Goal: Find specific page/section: Find specific page/section

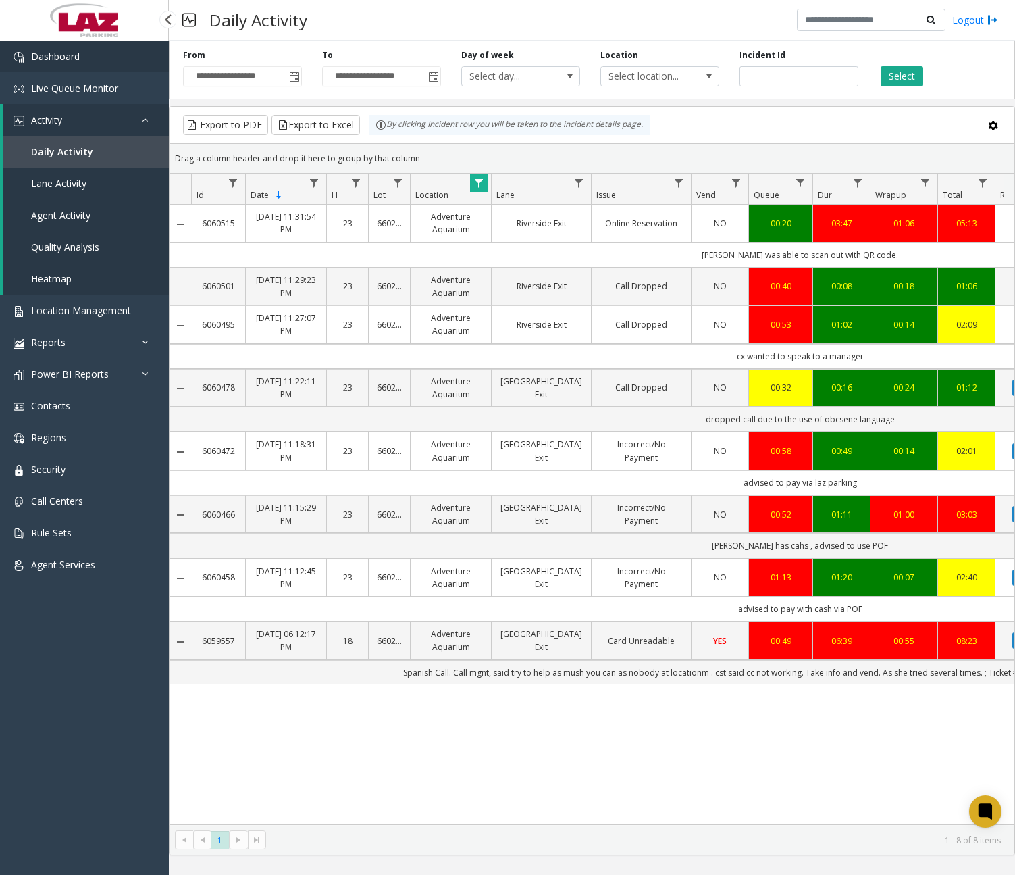
click at [55, 63] on link "Dashboard" at bounding box center [84, 57] width 169 height 32
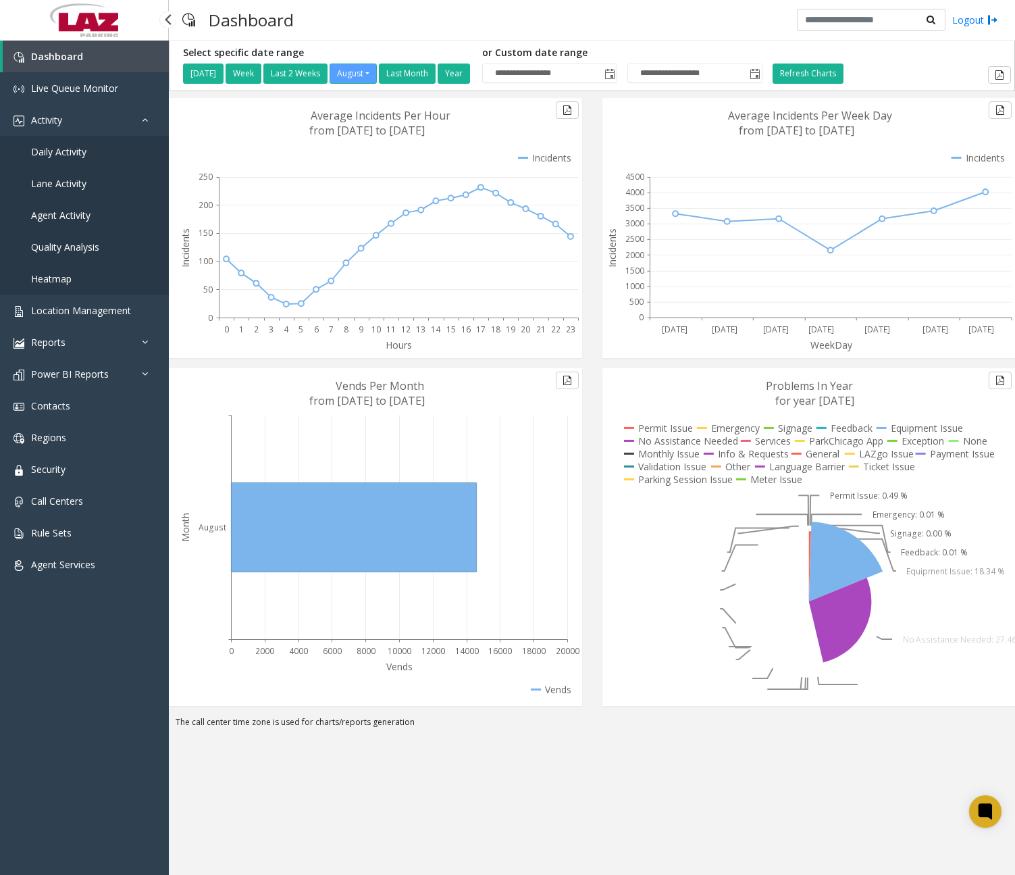
click at [76, 155] on span "Daily Activity" at bounding box center [58, 151] width 55 height 13
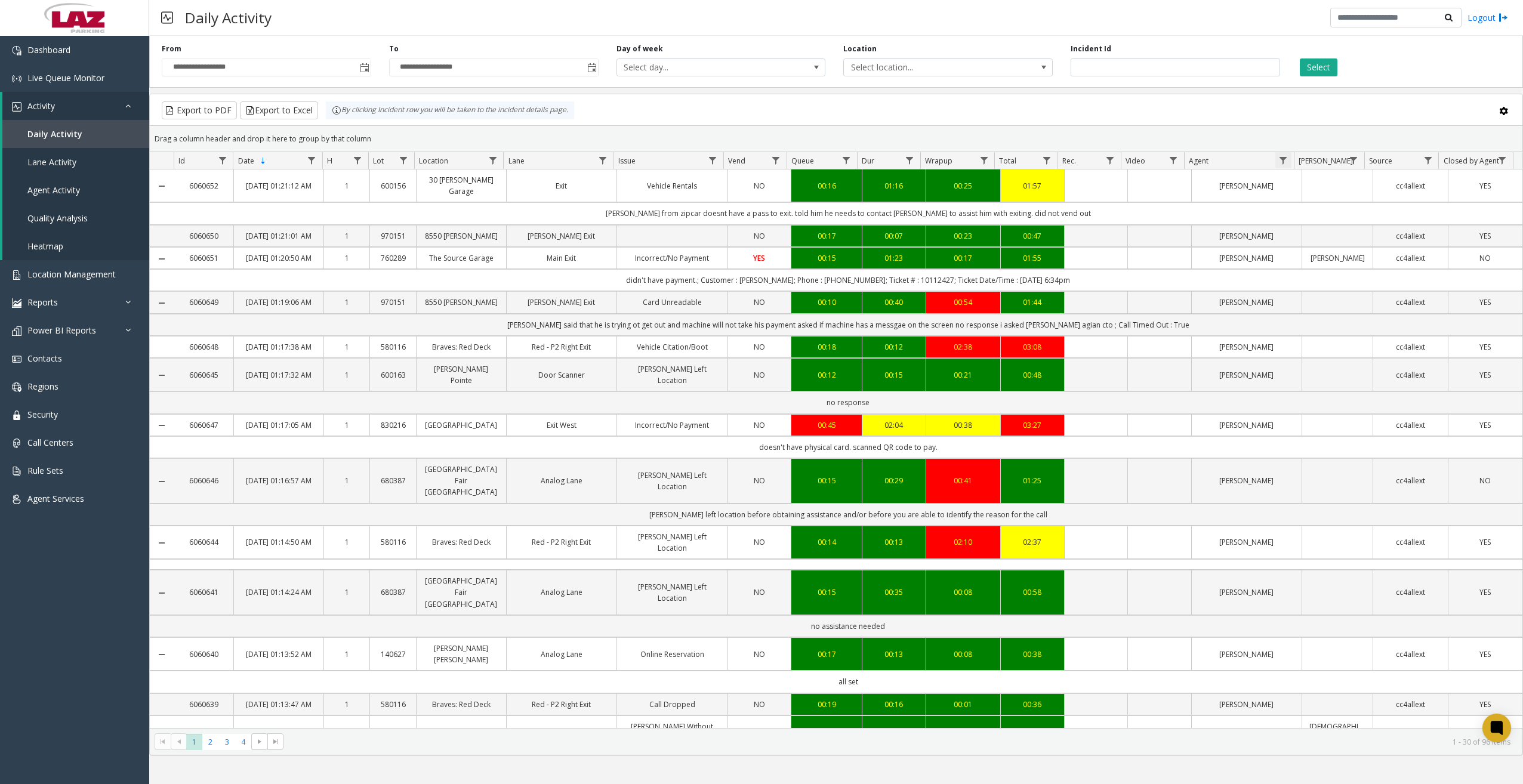
click at [897, 161] on span "Data table" at bounding box center [1283, 160] width 10 height 10
click at [897, 207] on input "Agent Filter" at bounding box center [1335, 211] width 102 height 20
type input "***"
click at [897, 312] on button "Filter" at bounding box center [1360, 323] width 49 height 26
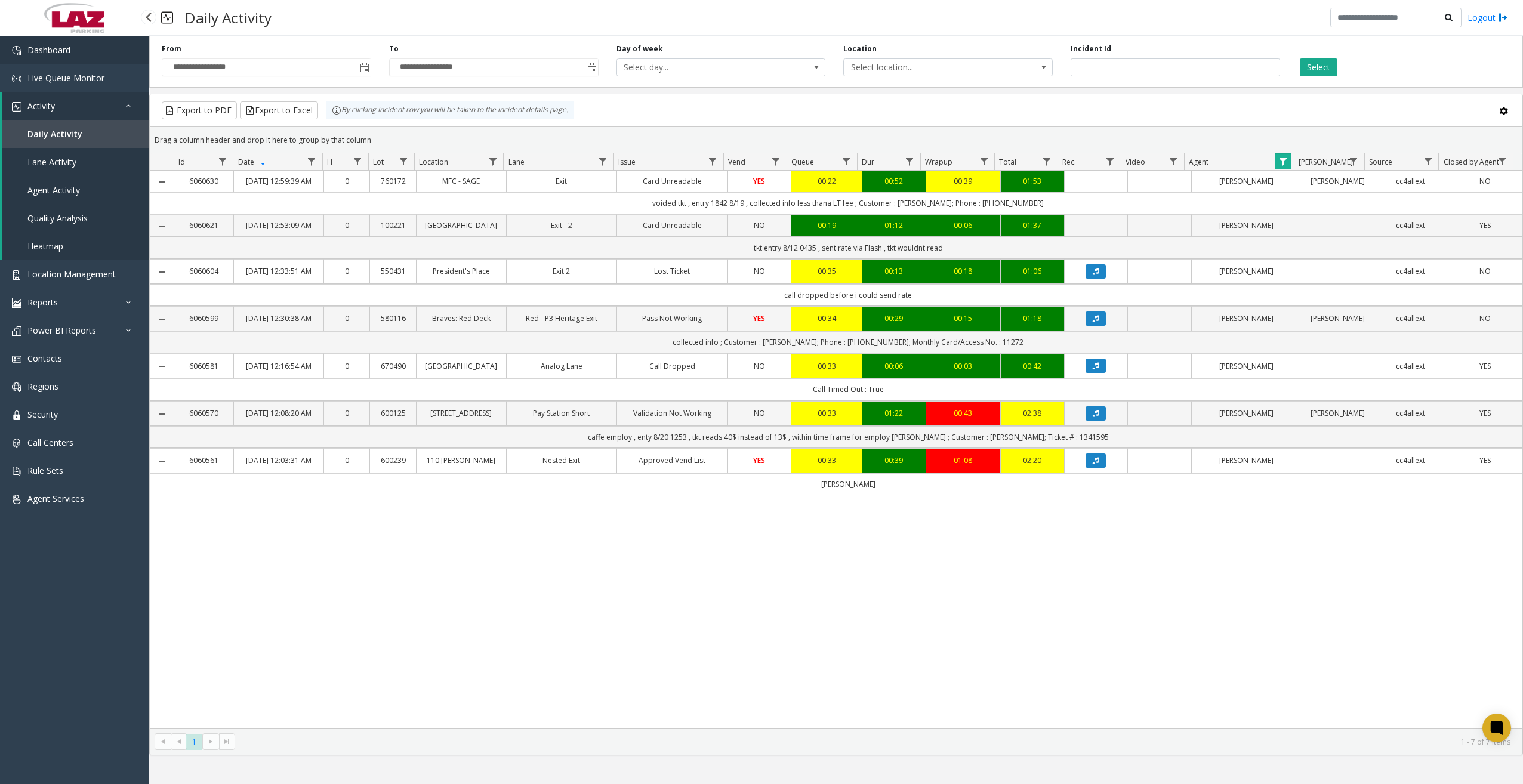
click at [60, 43] on link "Dashboard" at bounding box center [74, 50] width 149 height 28
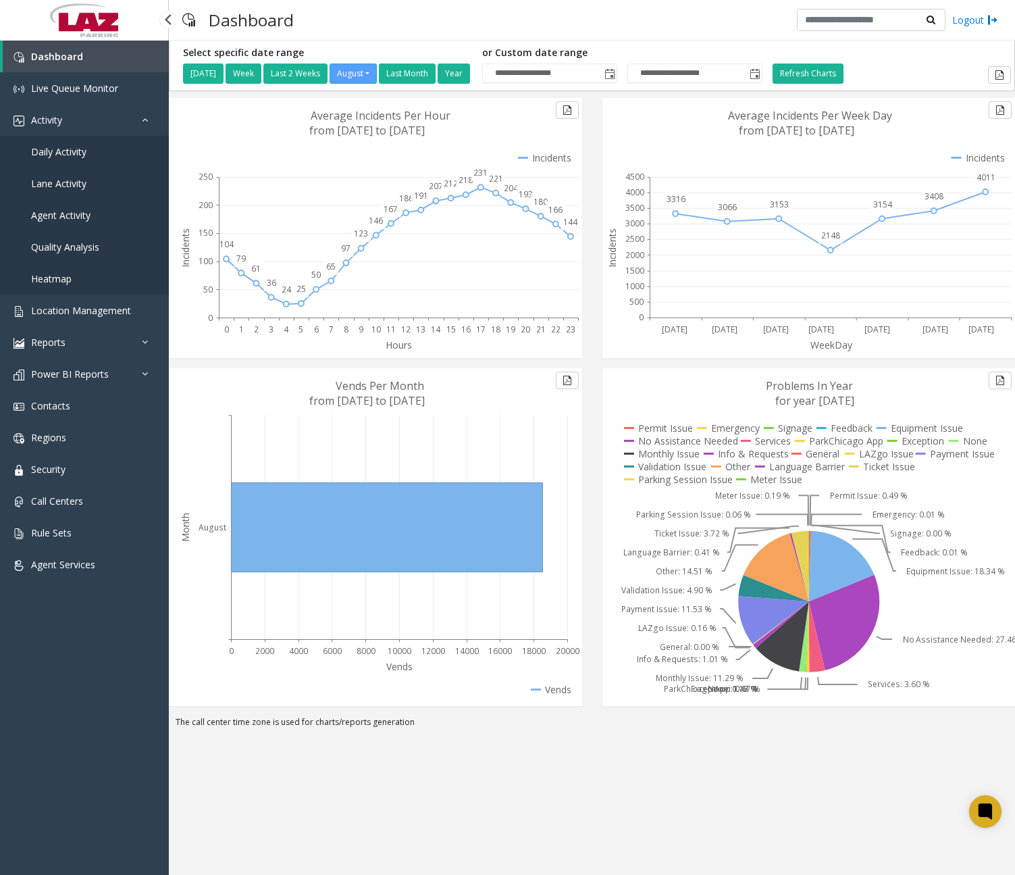
click at [76, 153] on span "Daily Activity" at bounding box center [58, 151] width 55 height 13
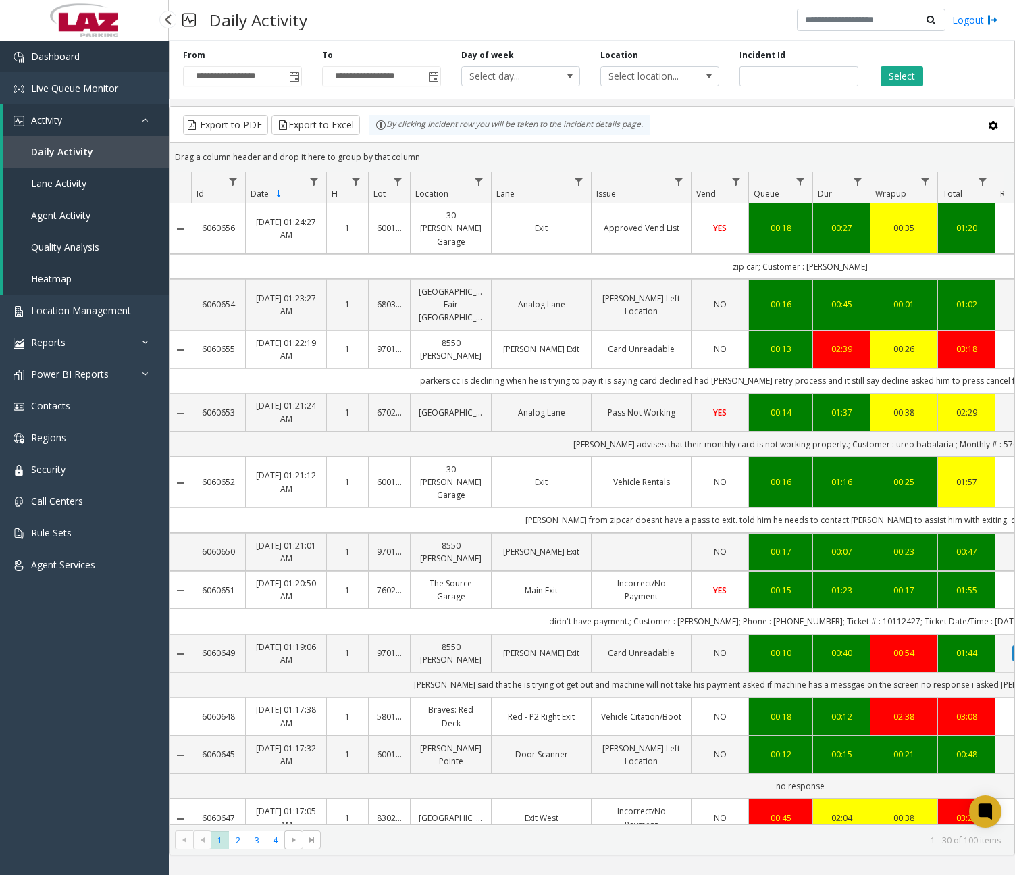
click at [82, 62] on link "Dashboard" at bounding box center [84, 57] width 169 height 32
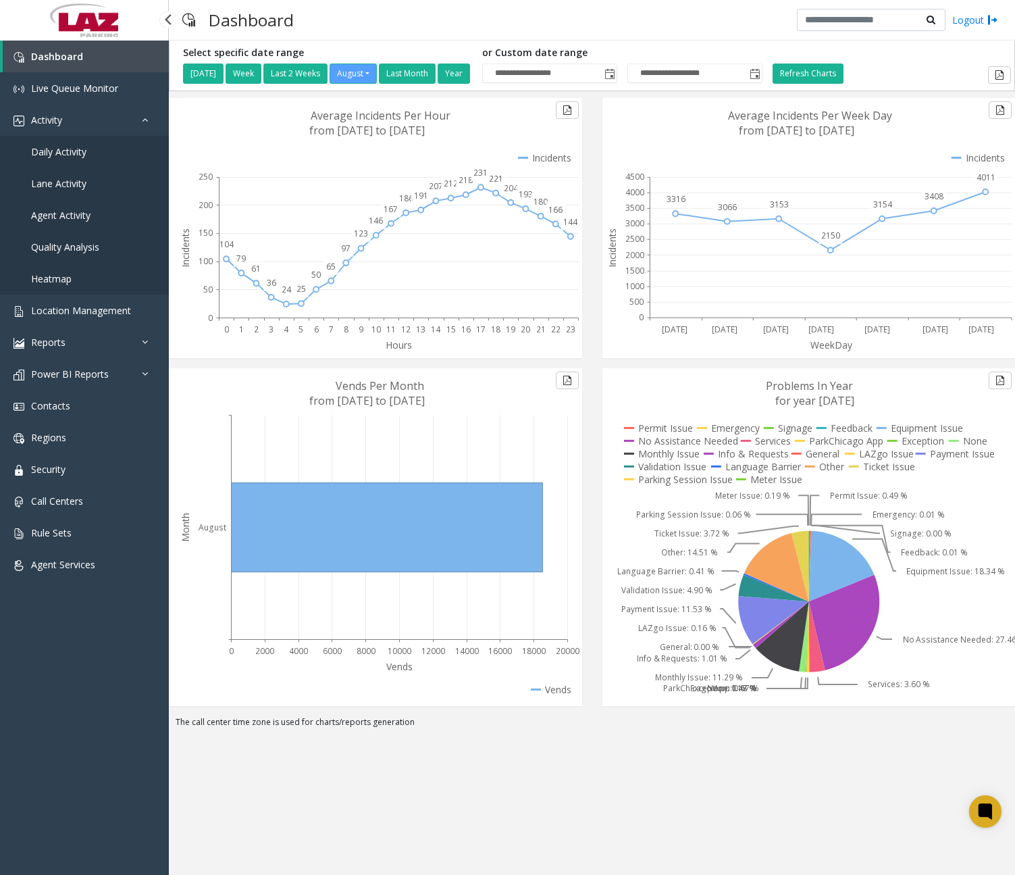
click at [70, 145] on span "Daily Activity" at bounding box center [58, 151] width 55 height 13
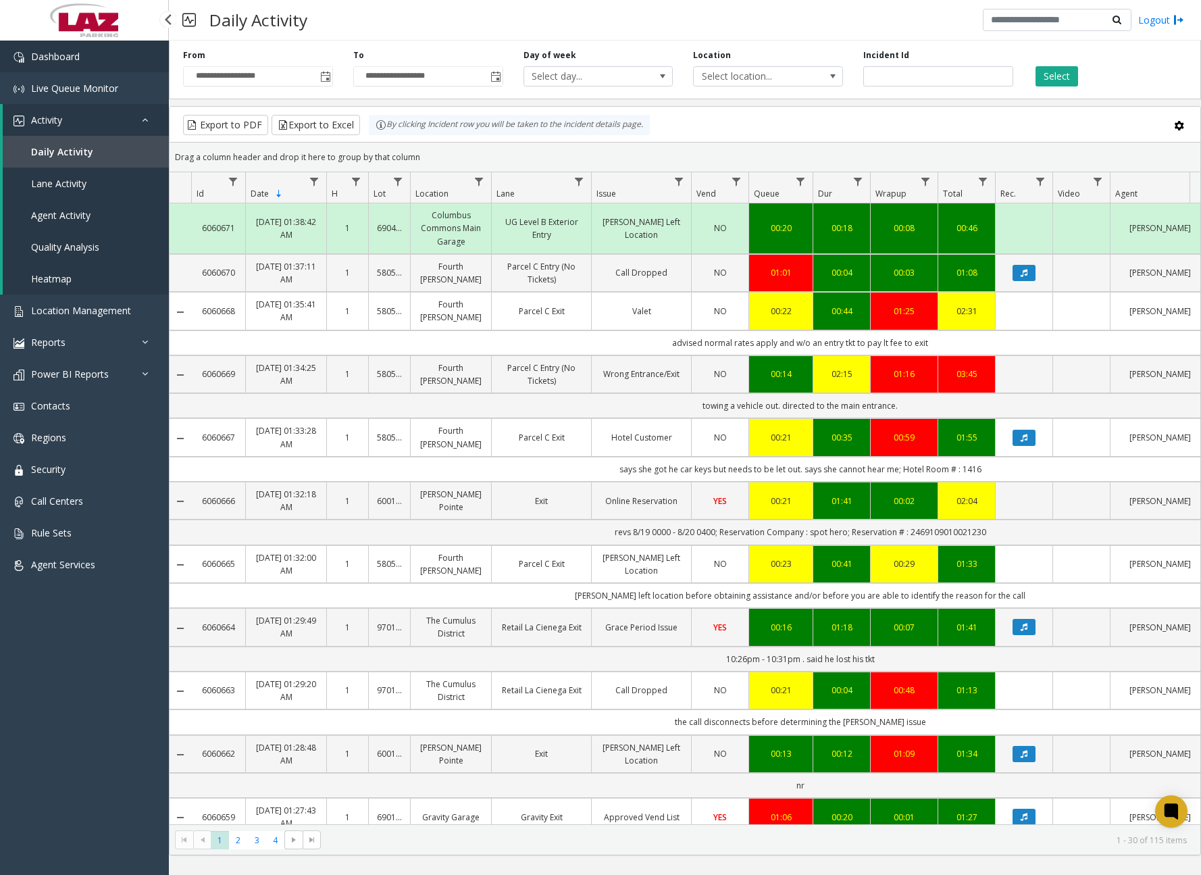
click at [101, 62] on link "Dashboard" at bounding box center [84, 57] width 169 height 32
